Goal: Check status

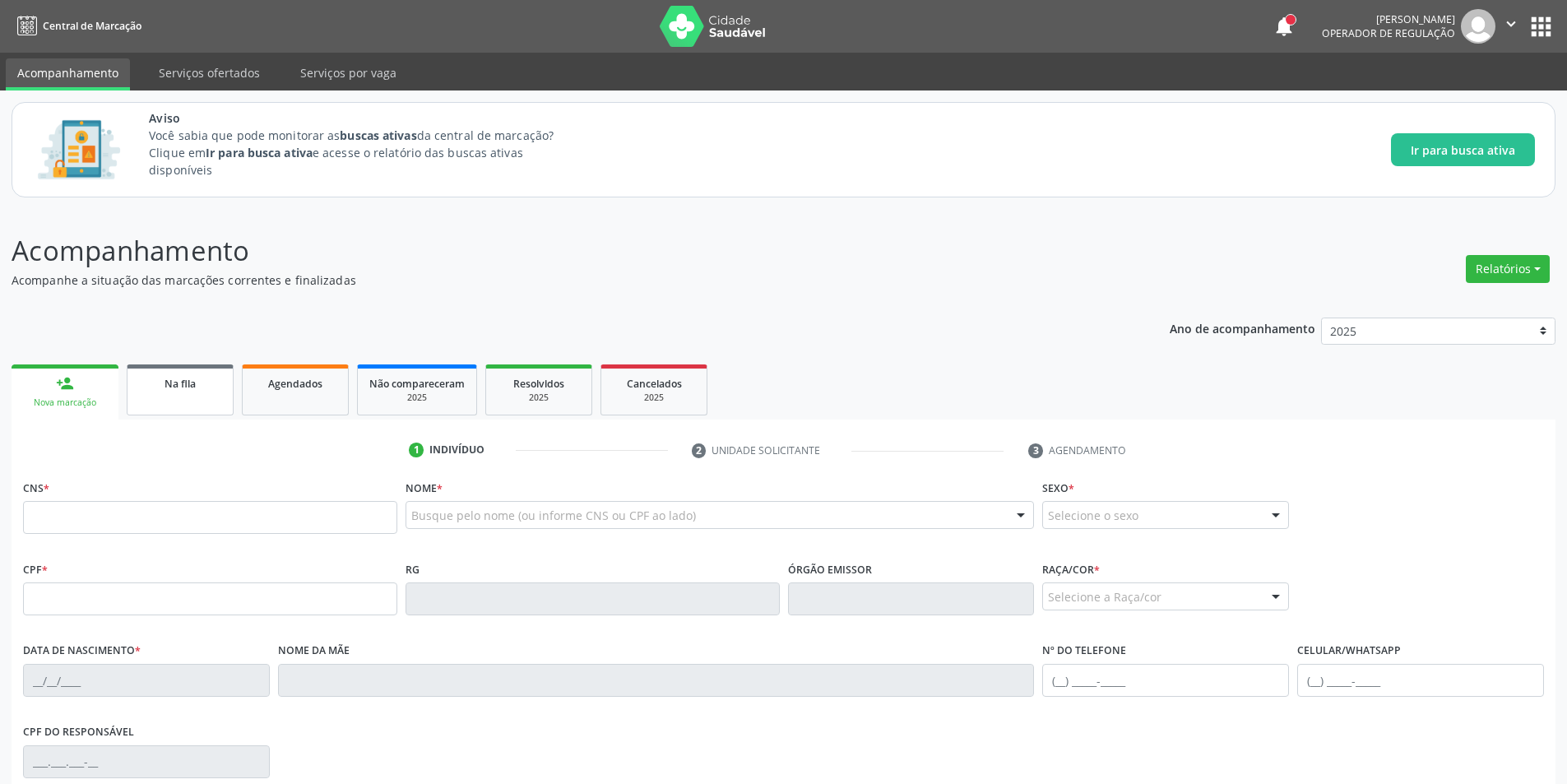
click at [203, 384] on div "Na fila" at bounding box center [181, 383] width 83 height 17
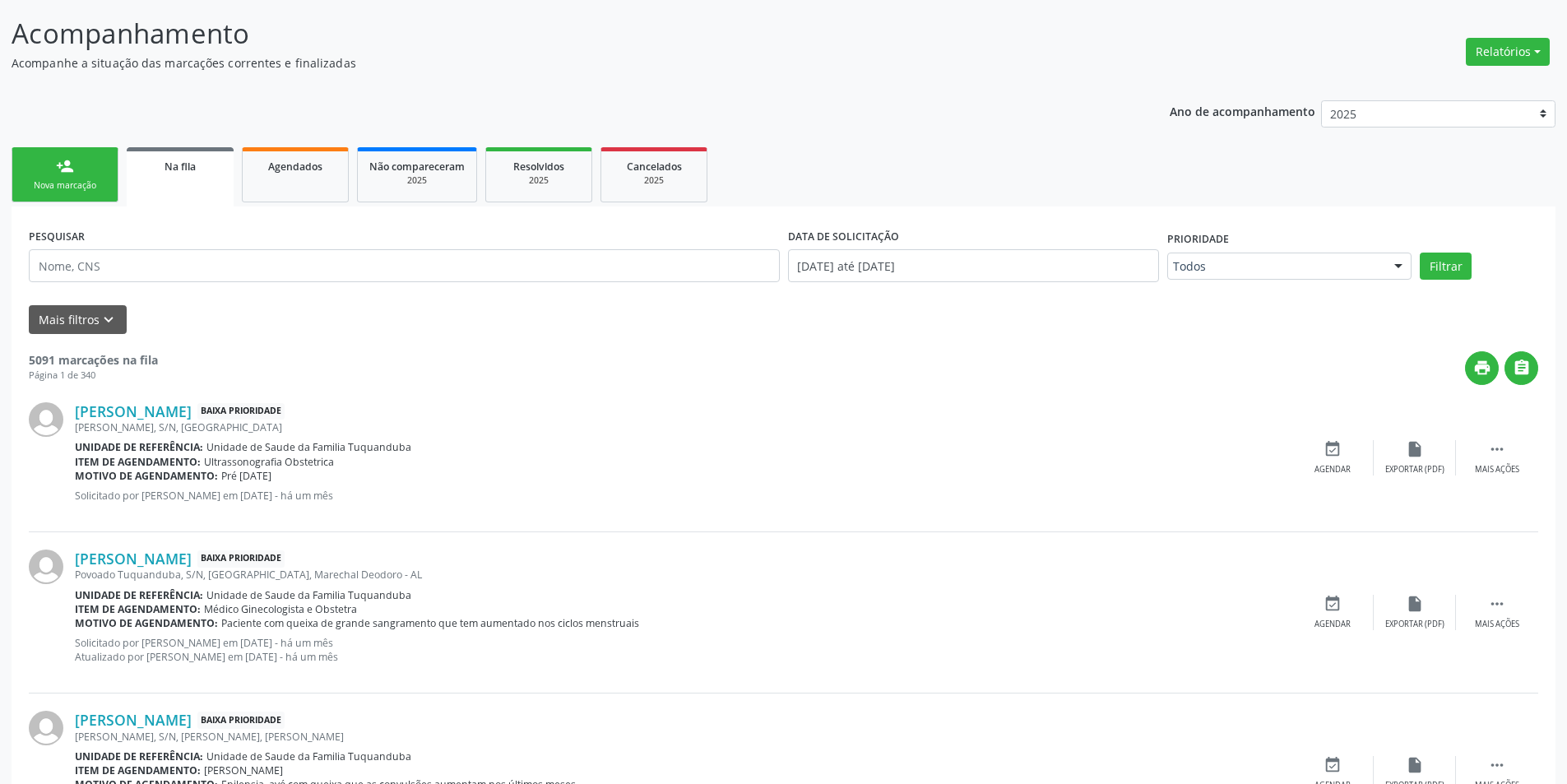
scroll to position [247, 0]
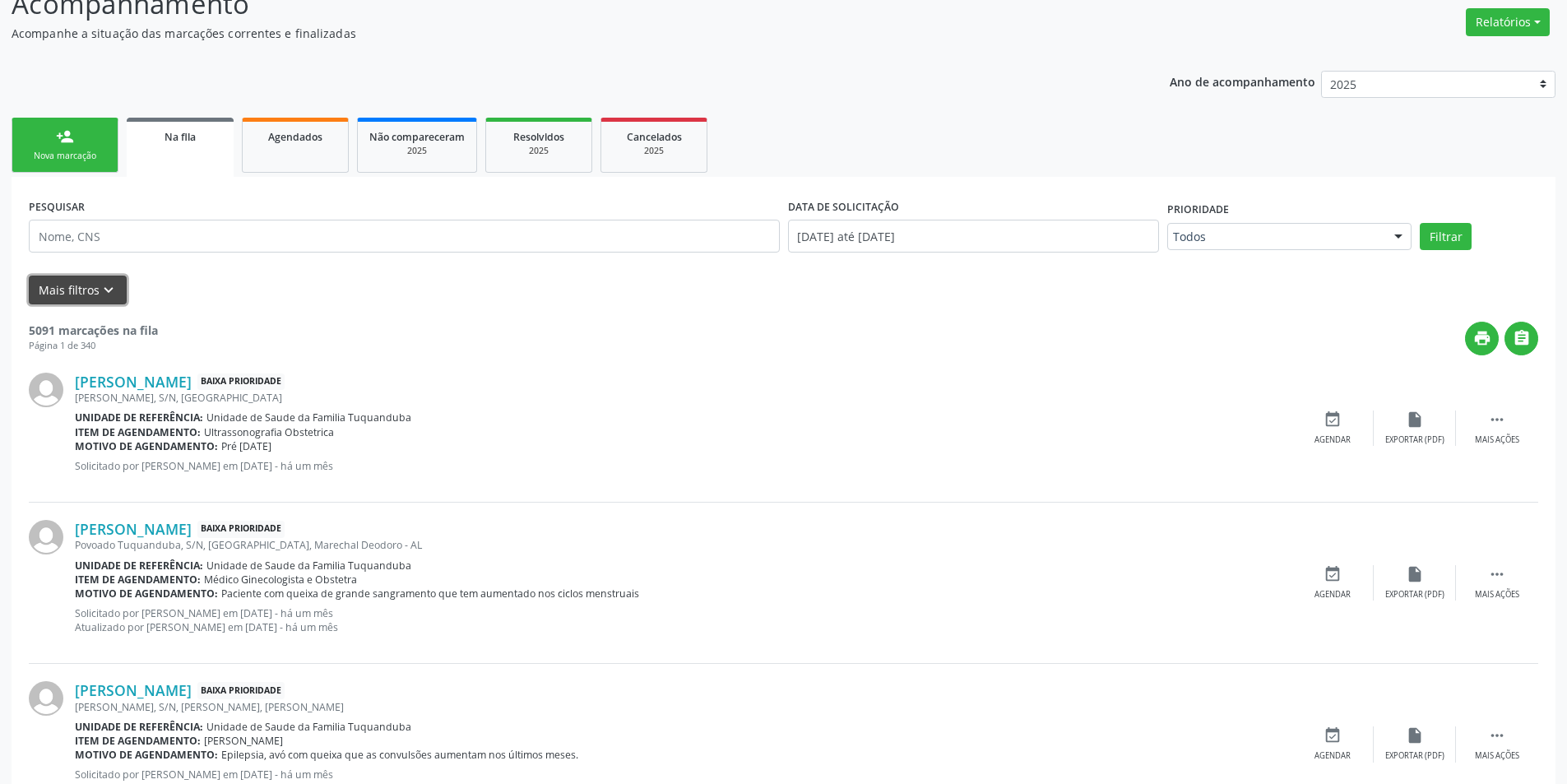
click at [116, 288] on button "Mais filtros keyboard_arrow_down" at bounding box center [78, 290] width 98 height 29
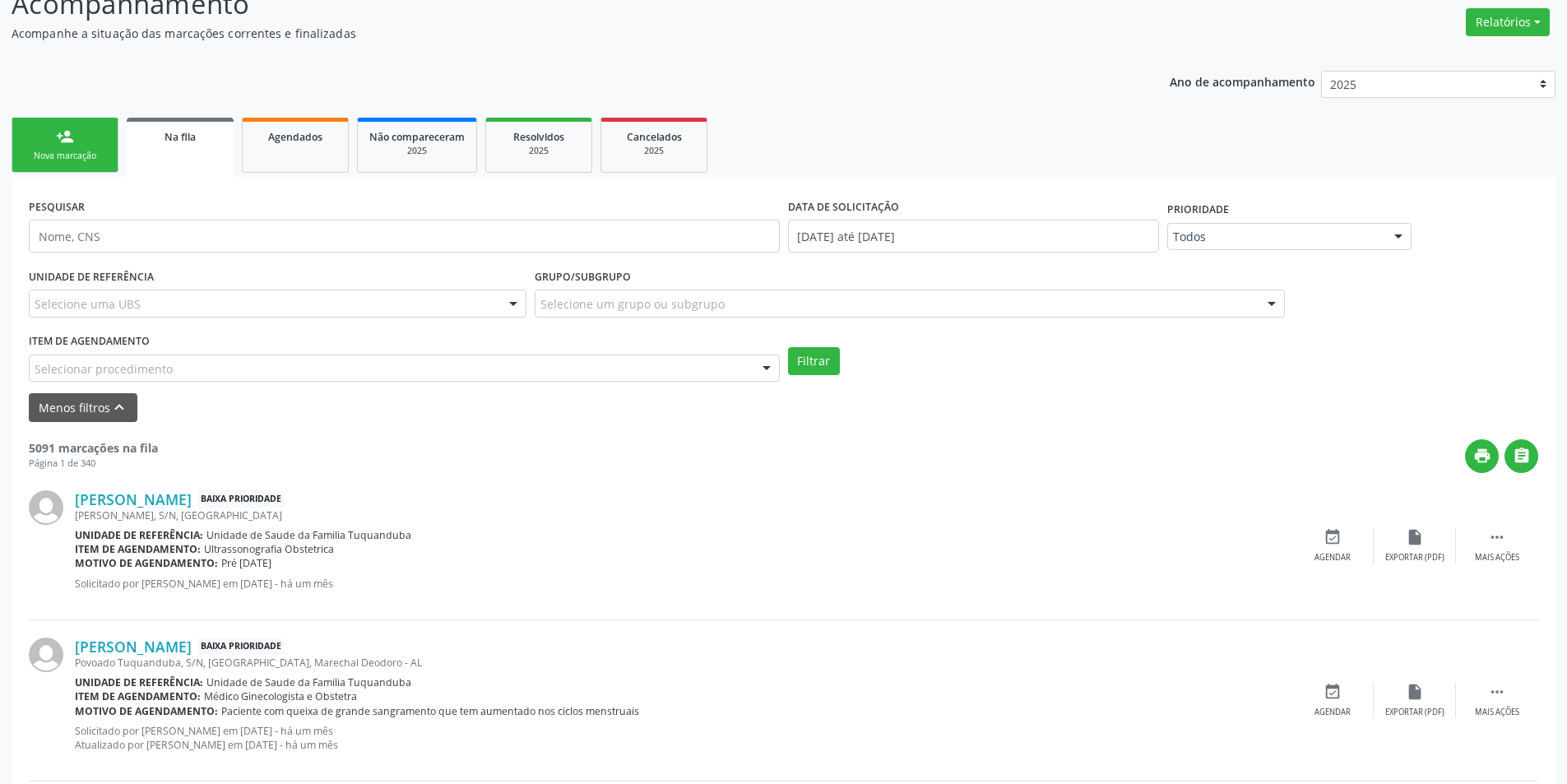
click at [203, 371] on div "Selecionar procedimento" at bounding box center [404, 368] width 751 height 28
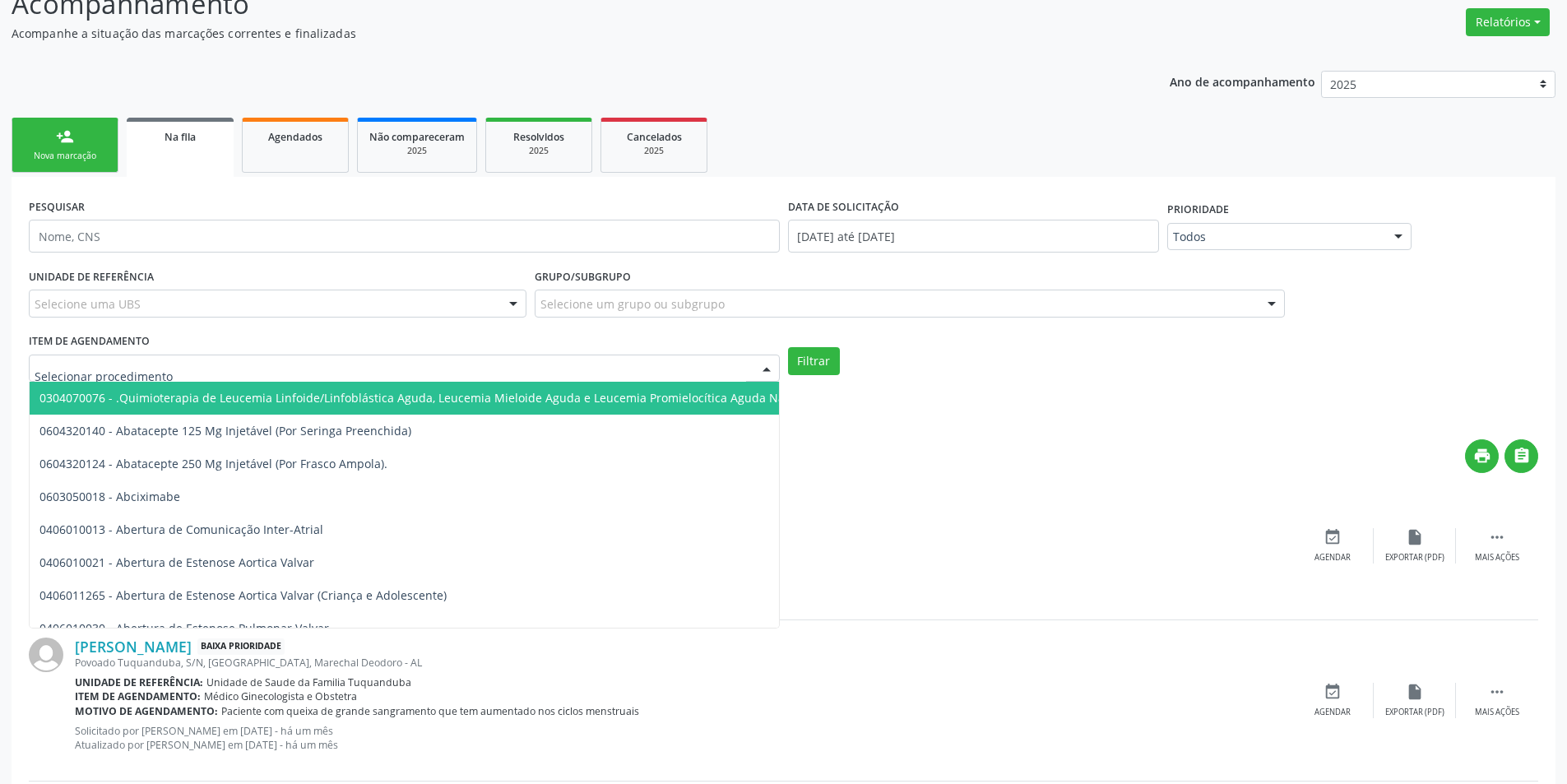
click at [203, 367] on input "text" at bounding box center [390, 376] width 711 height 33
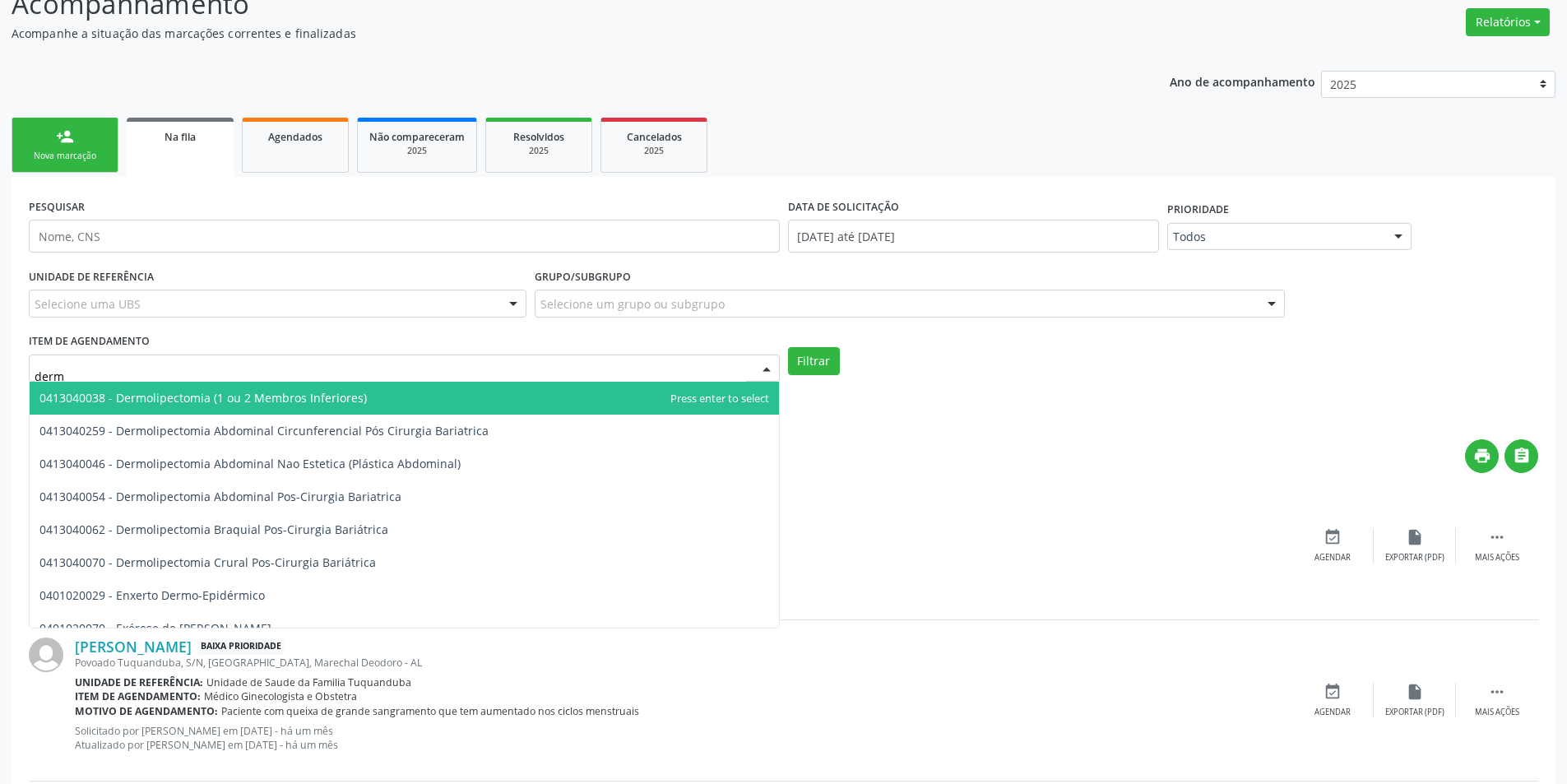
type input "derma"
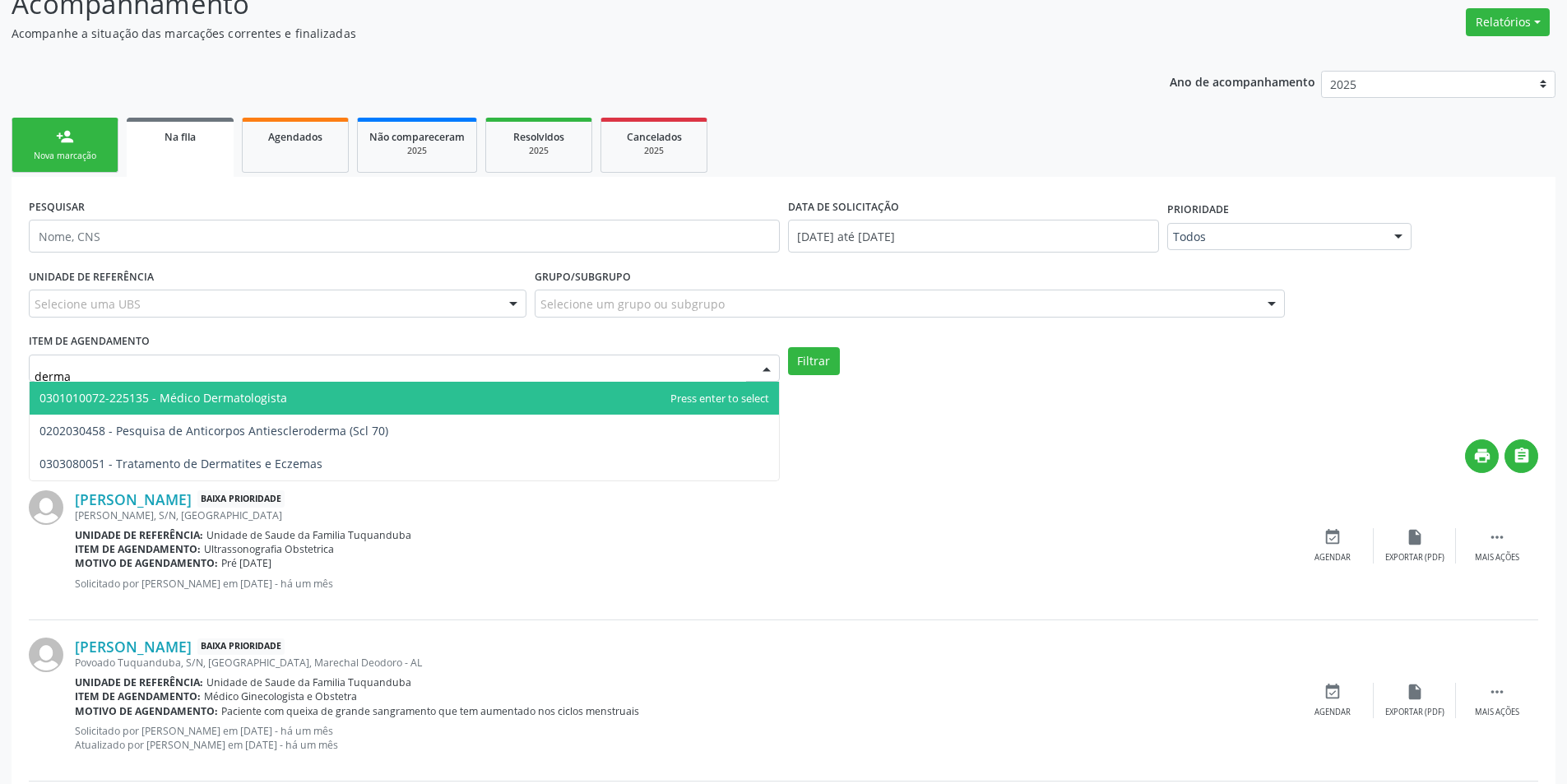
click at [275, 392] on span "0301010072-225135 - Médico Dermatologista" at bounding box center [163, 397] width 248 height 15
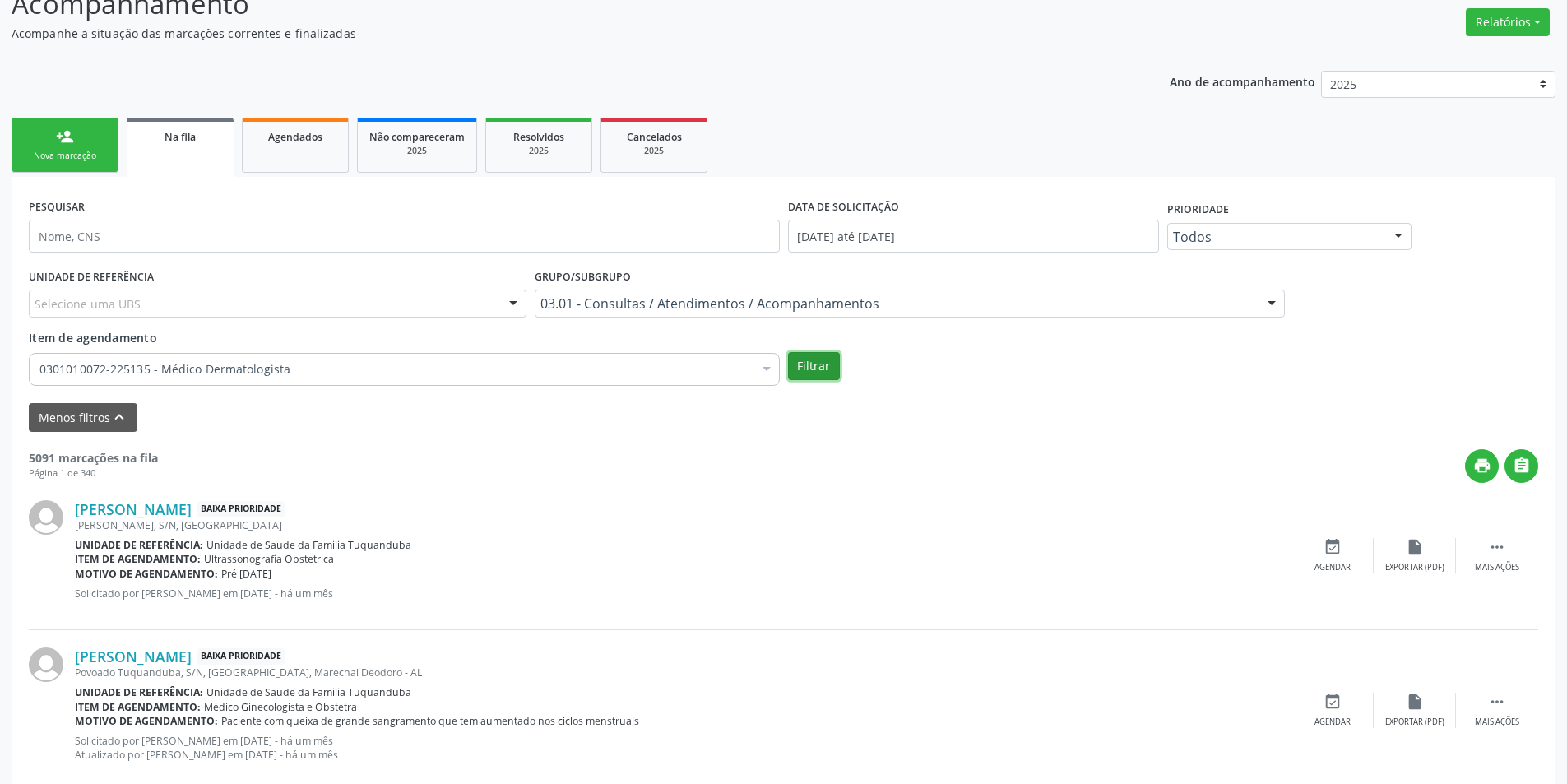
click at [827, 367] on button "Filtrar" at bounding box center [814, 366] width 52 height 28
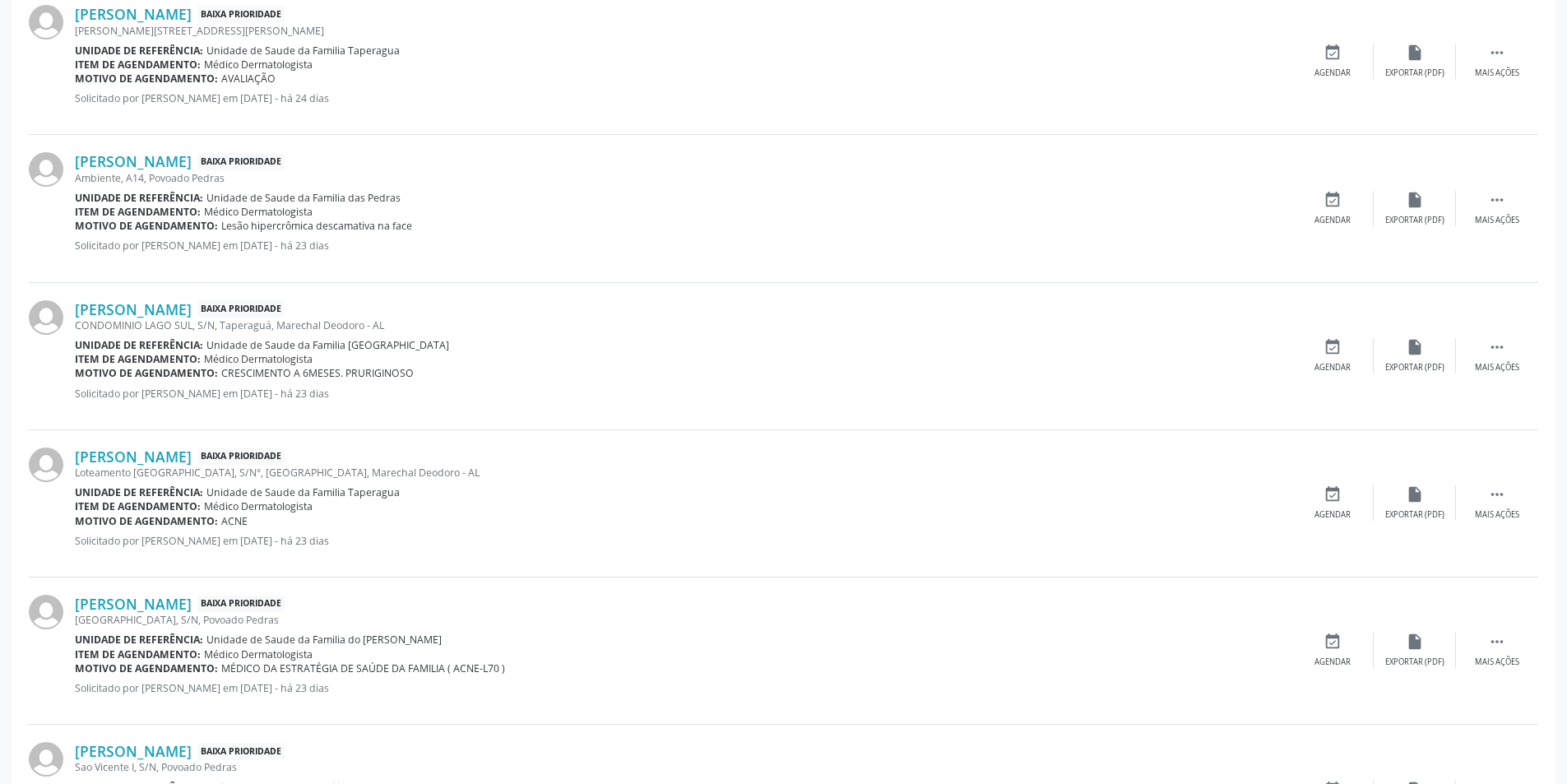
scroll to position [2138, 0]
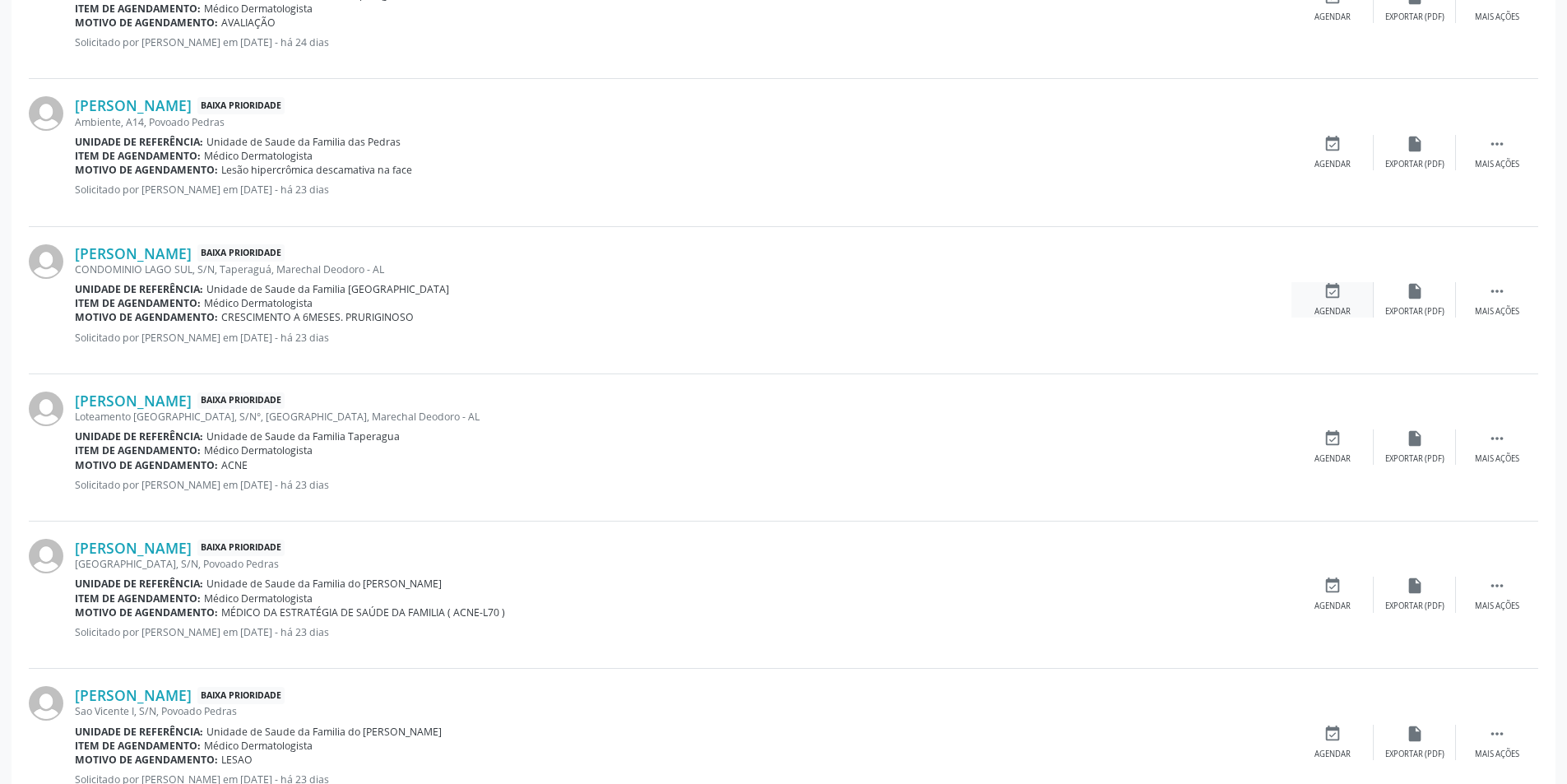
click at [1329, 296] on icon "event_available" at bounding box center [1333, 291] width 18 height 18
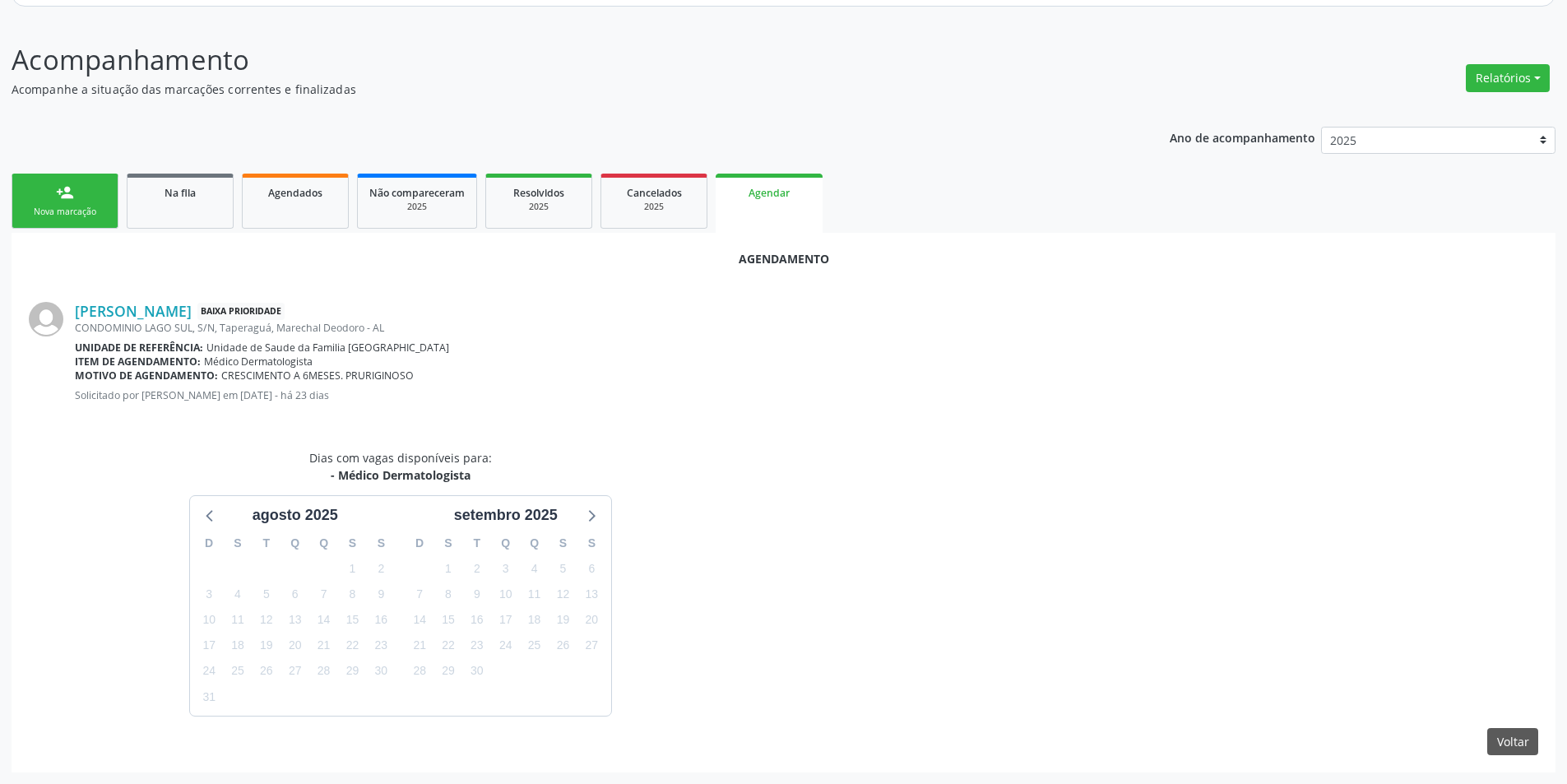
scroll to position [239, 0]
